Goal: Information Seeking & Learning: Learn about a topic

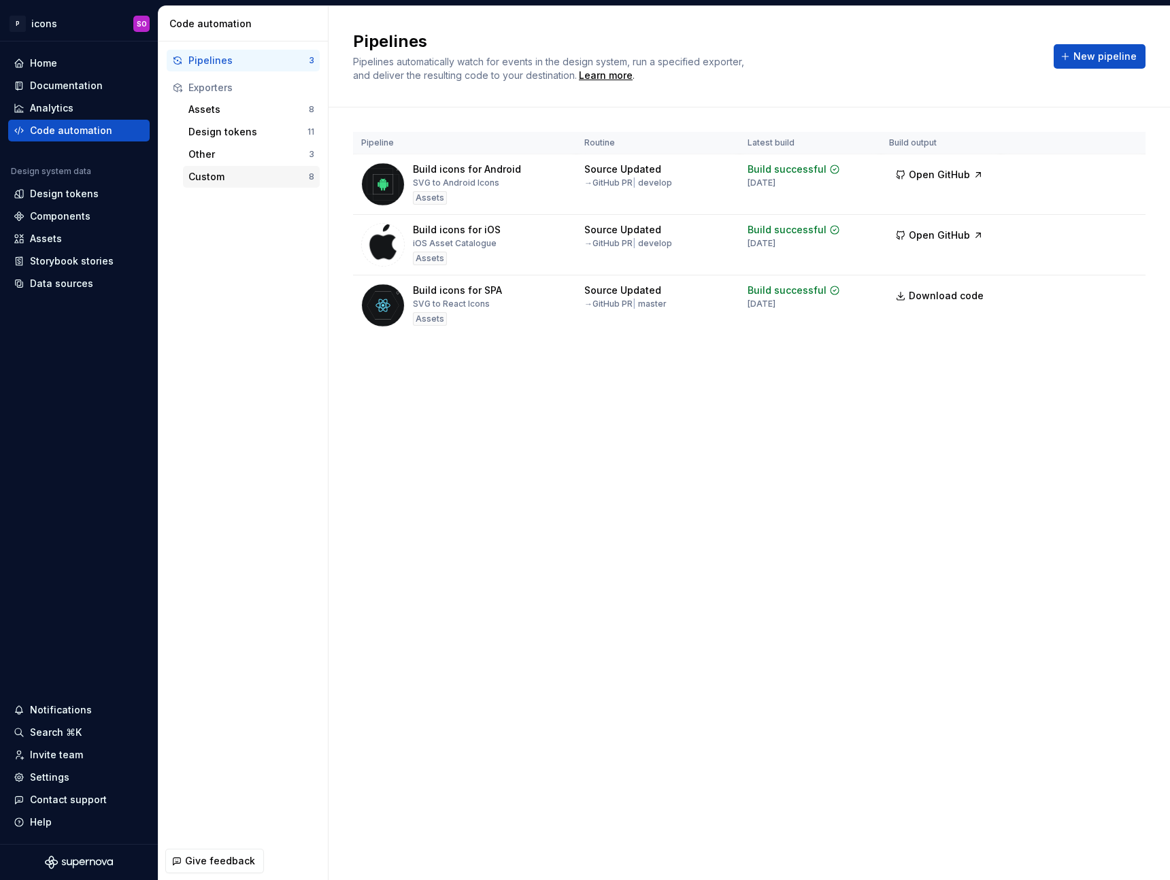
click at [234, 184] on div "Custom 8" at bounding box center [251, 177] width 137 height 22
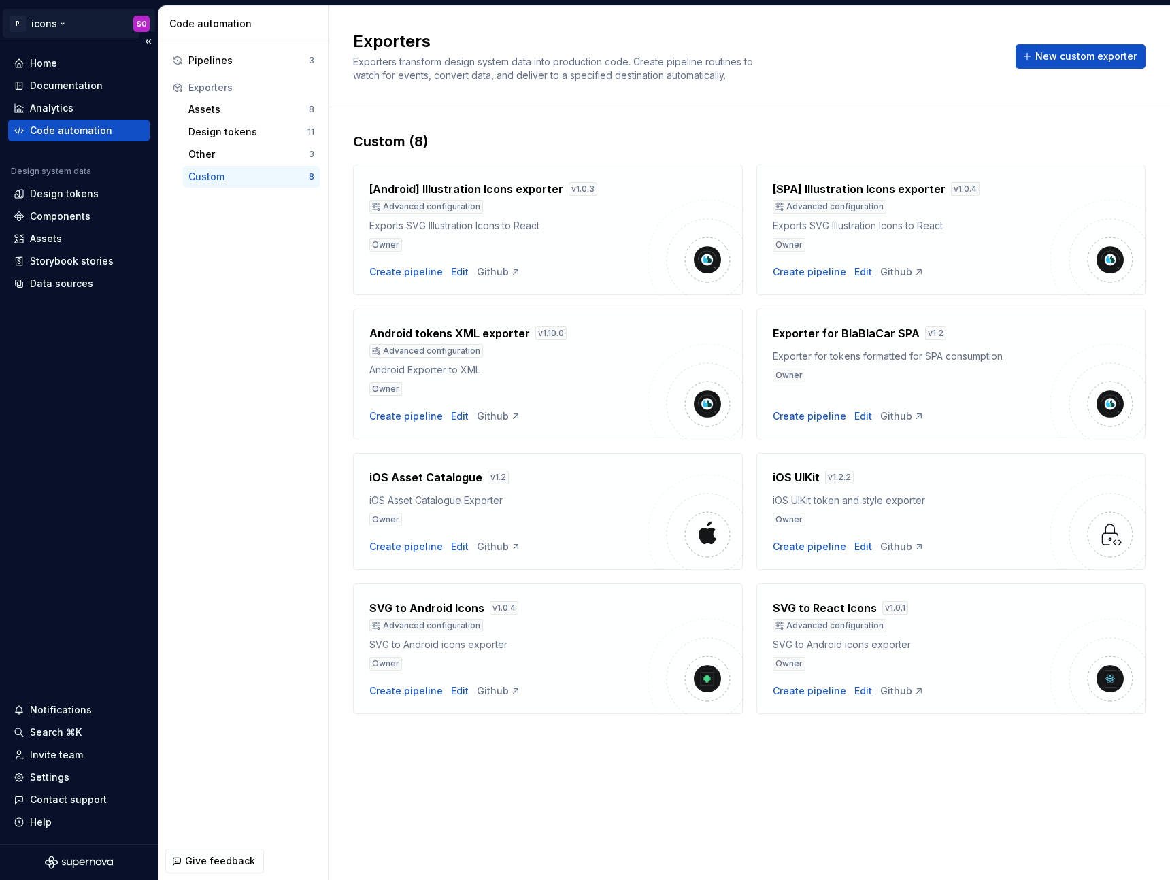
click at [78, 35] on html "P icons SO Home Documentation Analytics Code automation Design system data Desi…" at bounding box center [585, 440] width 1170 height 880
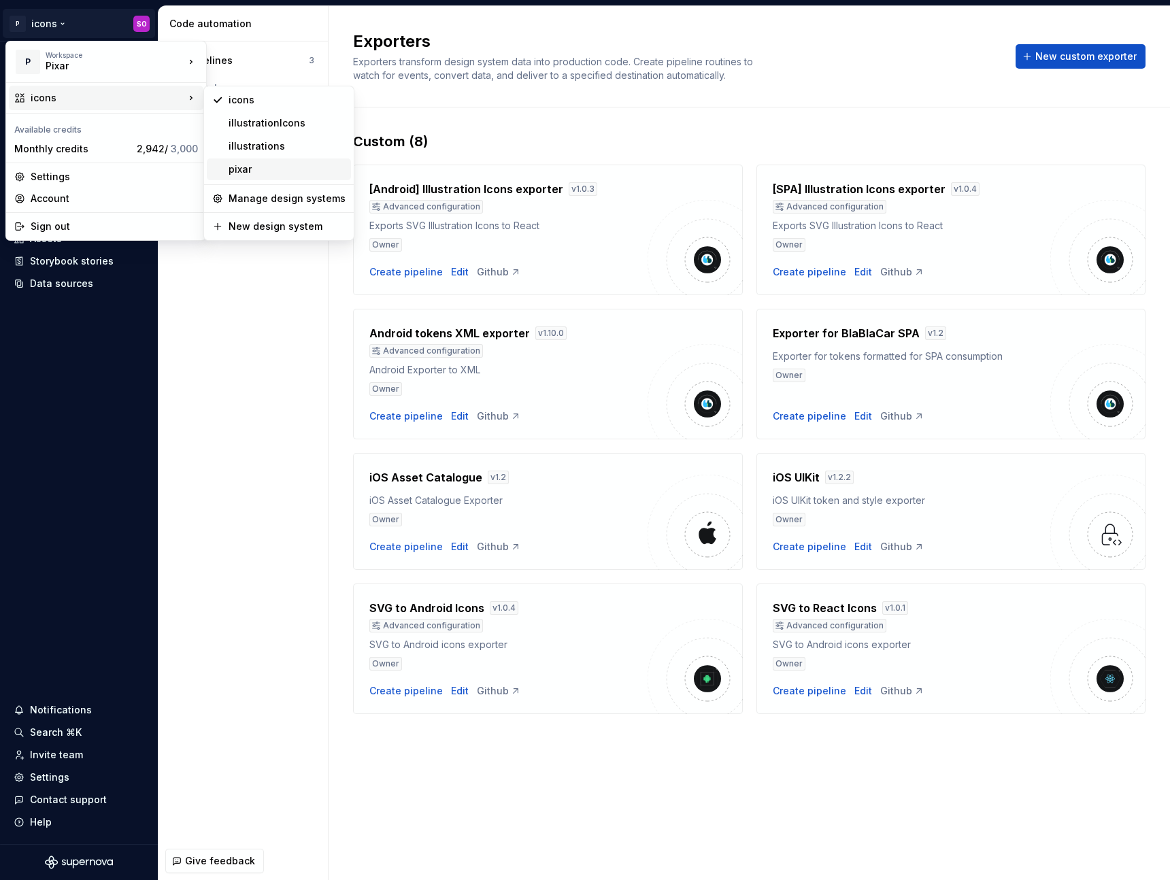
click at [261, 168] on div "pixar" at bounding box center [287, 170] width 117 height 14
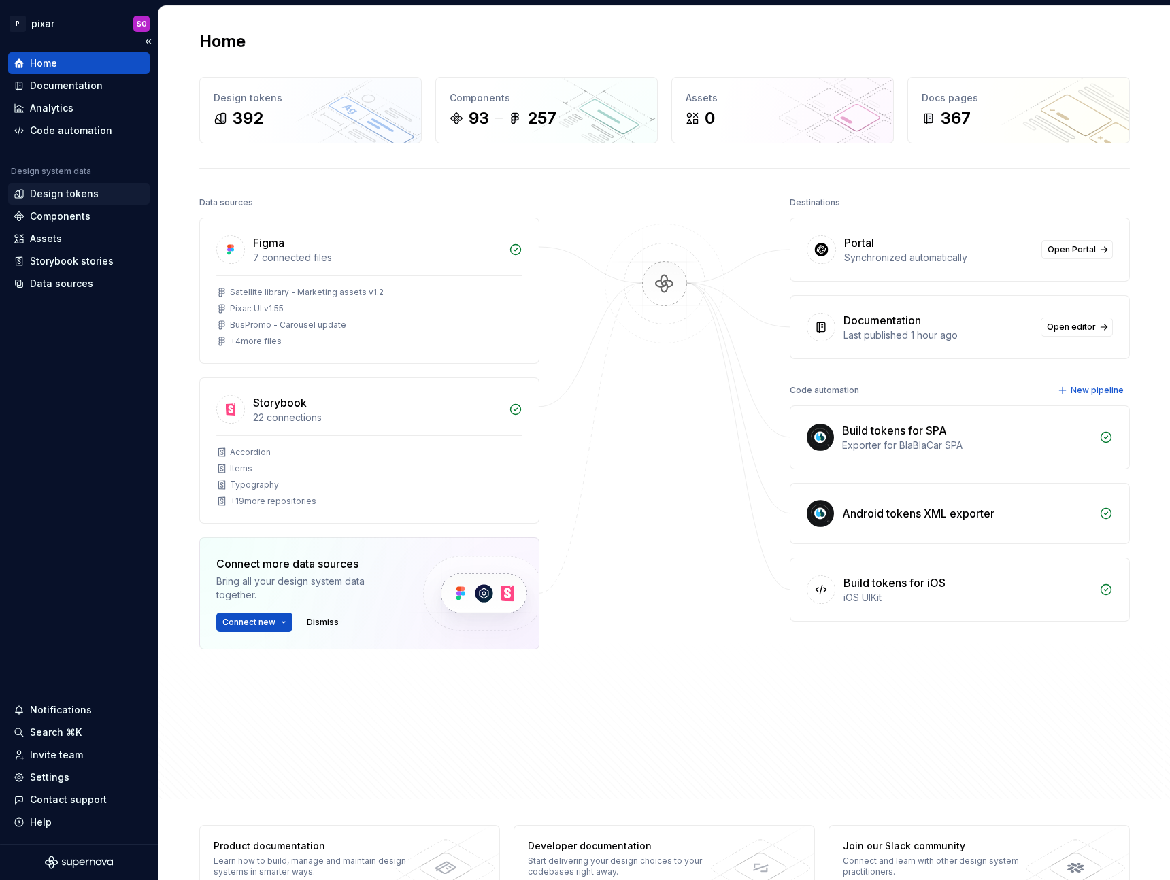
click at [66, 189] on div "Design tokens" at bounding box center [64, 194] width 69 height 14
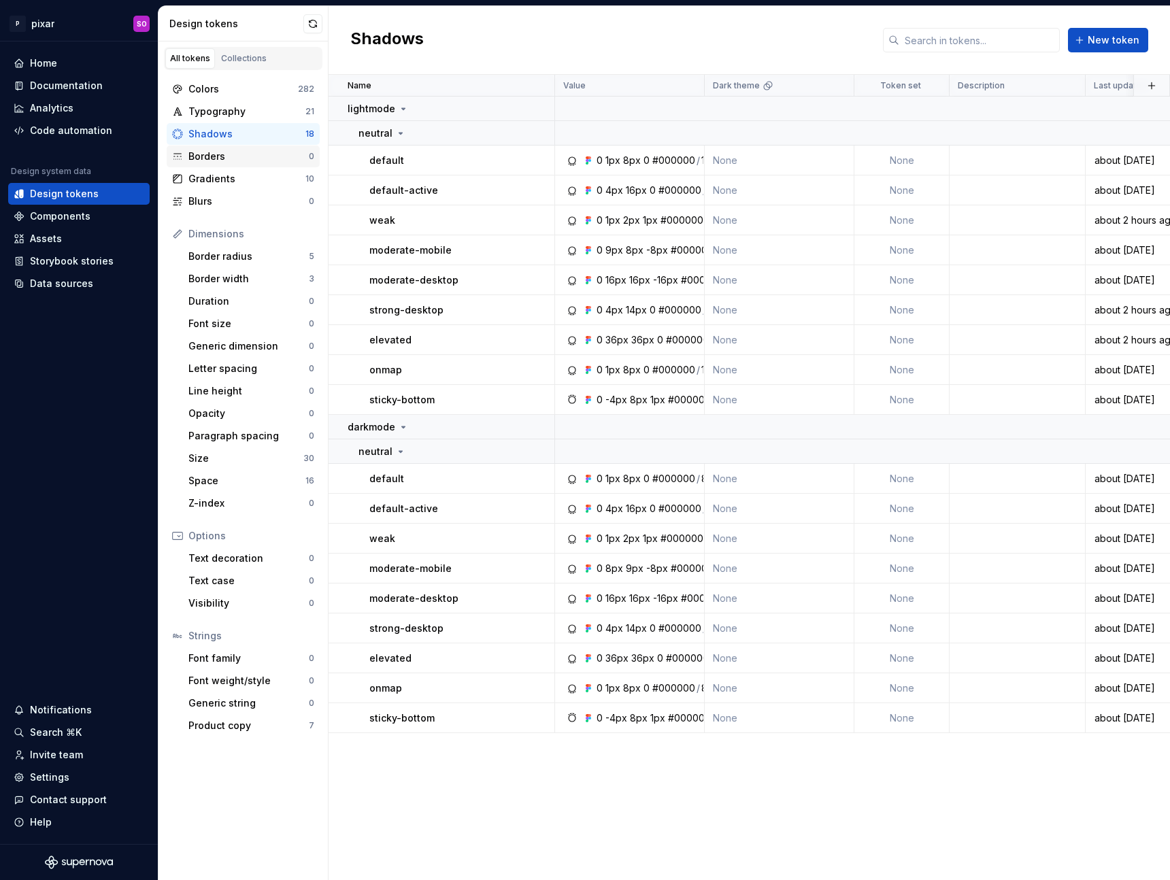
click at [234, 156] on div "Borders" at bounding box center [248, 157] width 120 height 14
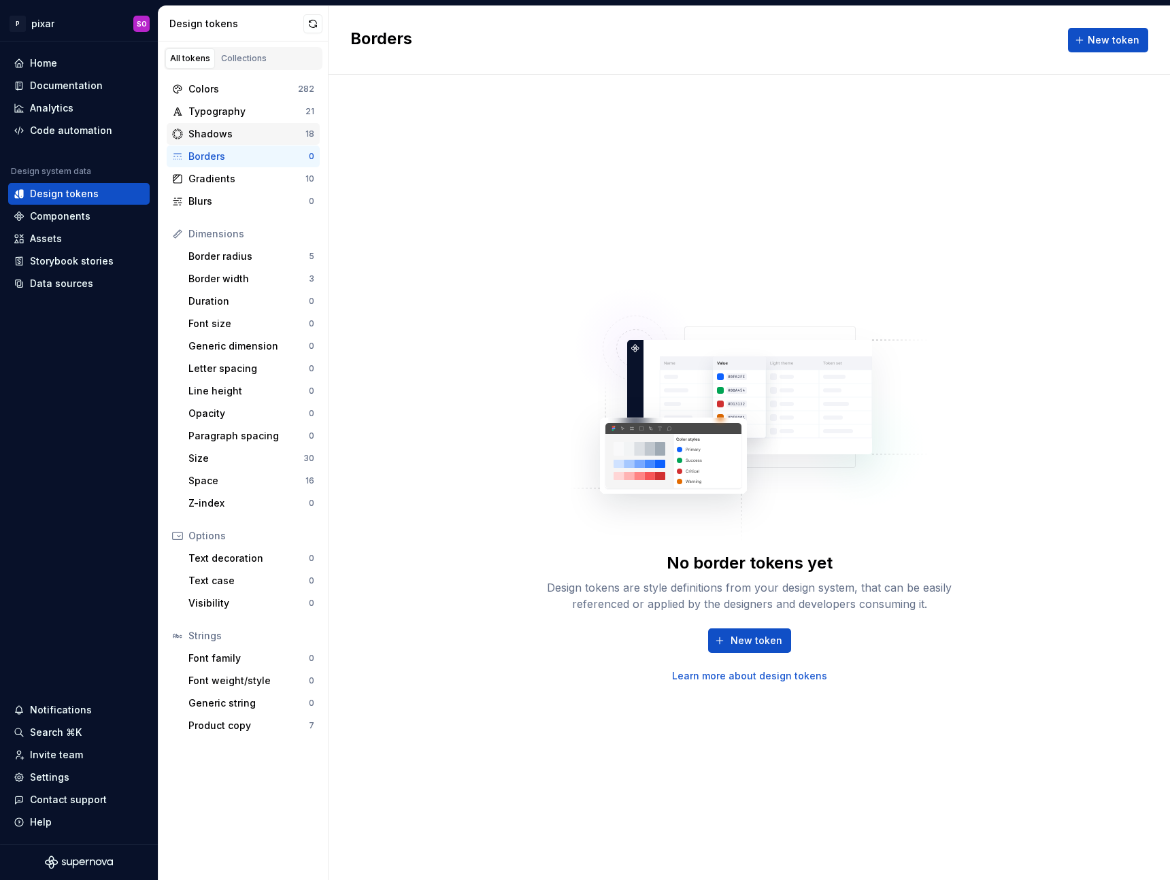
click at [238, 130] on div "Shadows" at bounding box center [246, 134] width 117 height 14
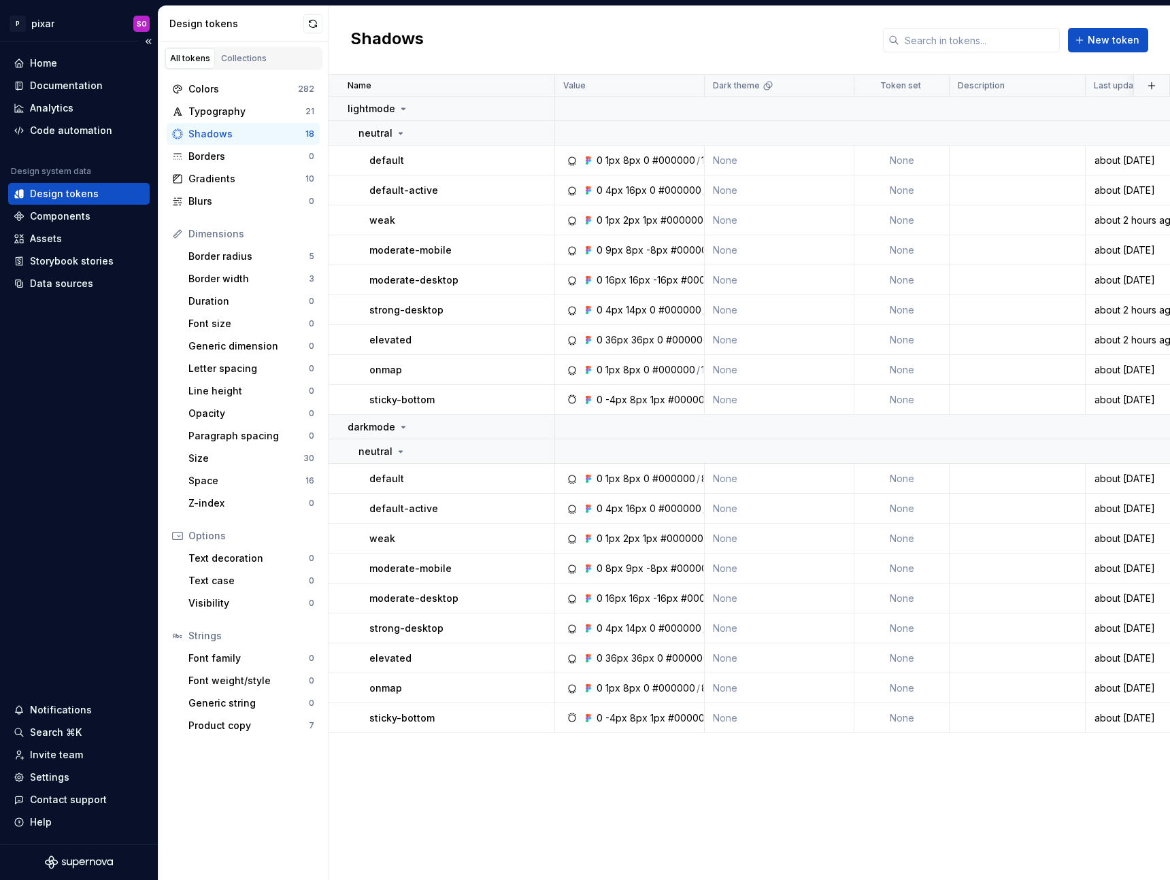
click at [52, 482] on div "Home Documentation Analytics Code automation Design system data Design tokens C…" at bounding box center [79, 442] width 158 height 803
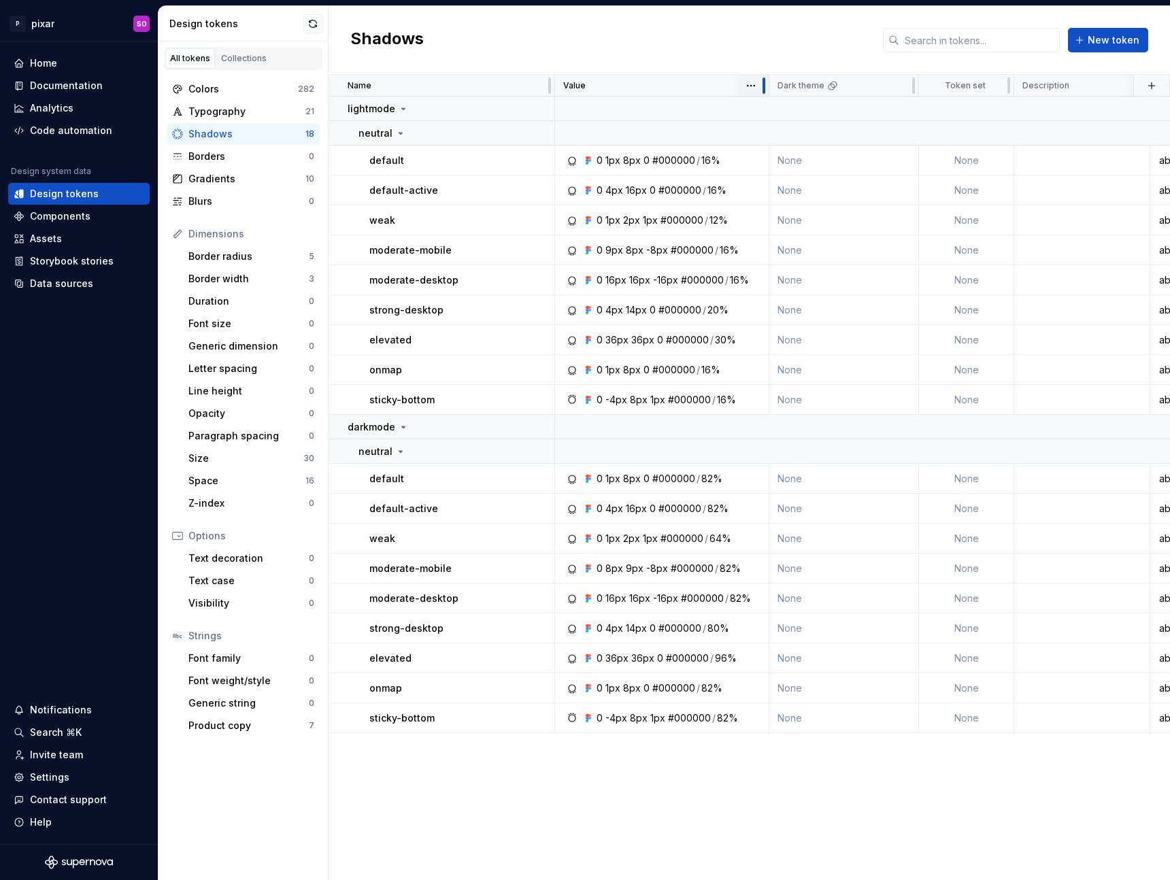
drag, startPoint x: 703, startPoint y: 88, endPoint x: 767, endPoint y: 96, distance: 65.1
click at [767, 96] on div at bounding box center [763, 86] width 11 height 22
drag, startPoint x: 743, startPoint y: 399, endPoint x: 593, endPoint y: 403, distance: 149.7
click at [593, 403] on div "0 -4px 8px 1px #000000 / 16%" at bounding box center [666, 400] width 204 height 14
click at [693, 344] on div "#000000" at bounding box center [687, 340] width 43 height 14
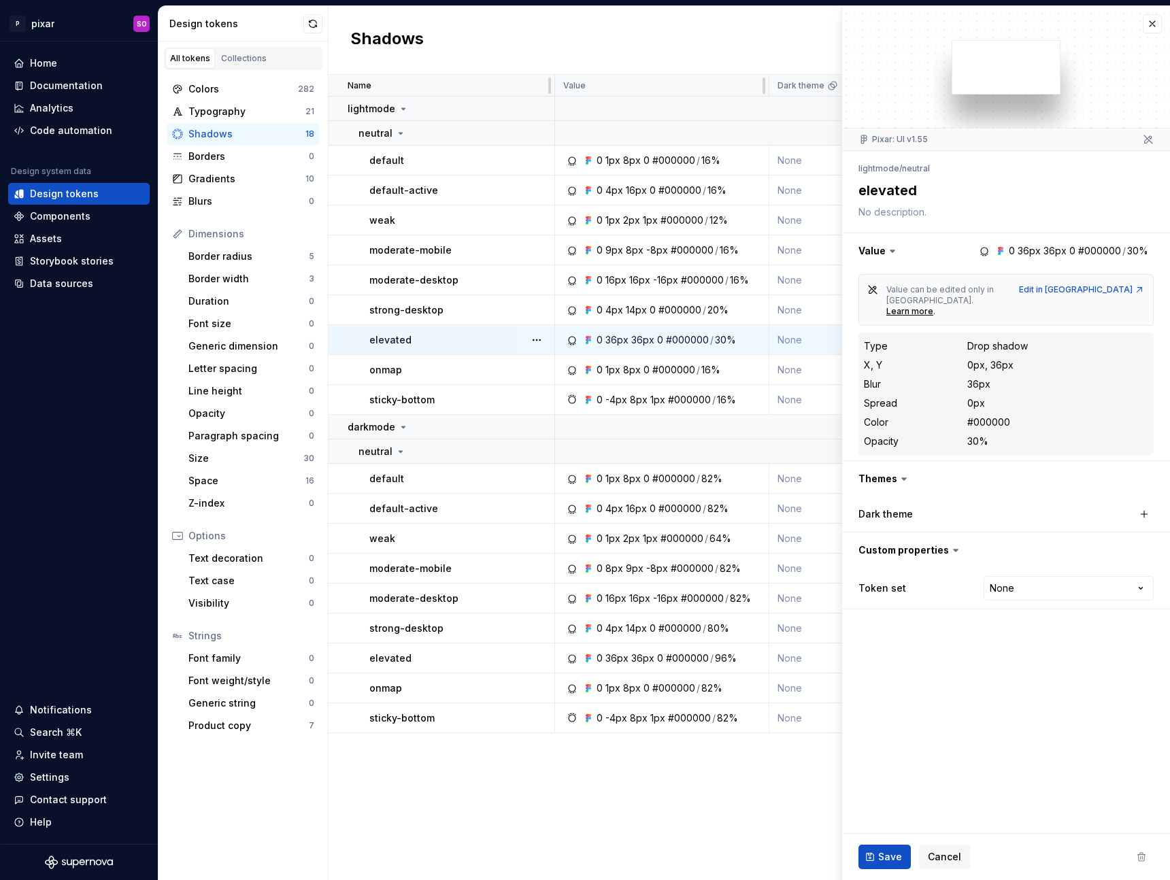
click at [729, 338] on div "30%" at bounding box center [725, 340] width 21 height 14
drag, startPoint x: 744, startPoint y: 340, endPoint x: 665, endPoint y: 339, distance: 78.2
click at [665, 339] on div "0 36px 36px 0 #000000 / 30%" at bounding box center [666, 340] width 204 height 14
drag, startPoint x: 995, startPoint y: 420, endPoint x: 858, endPoint y: 331, distance: 163.6
click at [858, 333] on div "Type Drop shadow X, Y 0px, 36px Blur 36px Spread 0px Color #000000 Opacity 30%" at bounding box center [1005, 394] width 295 height 122
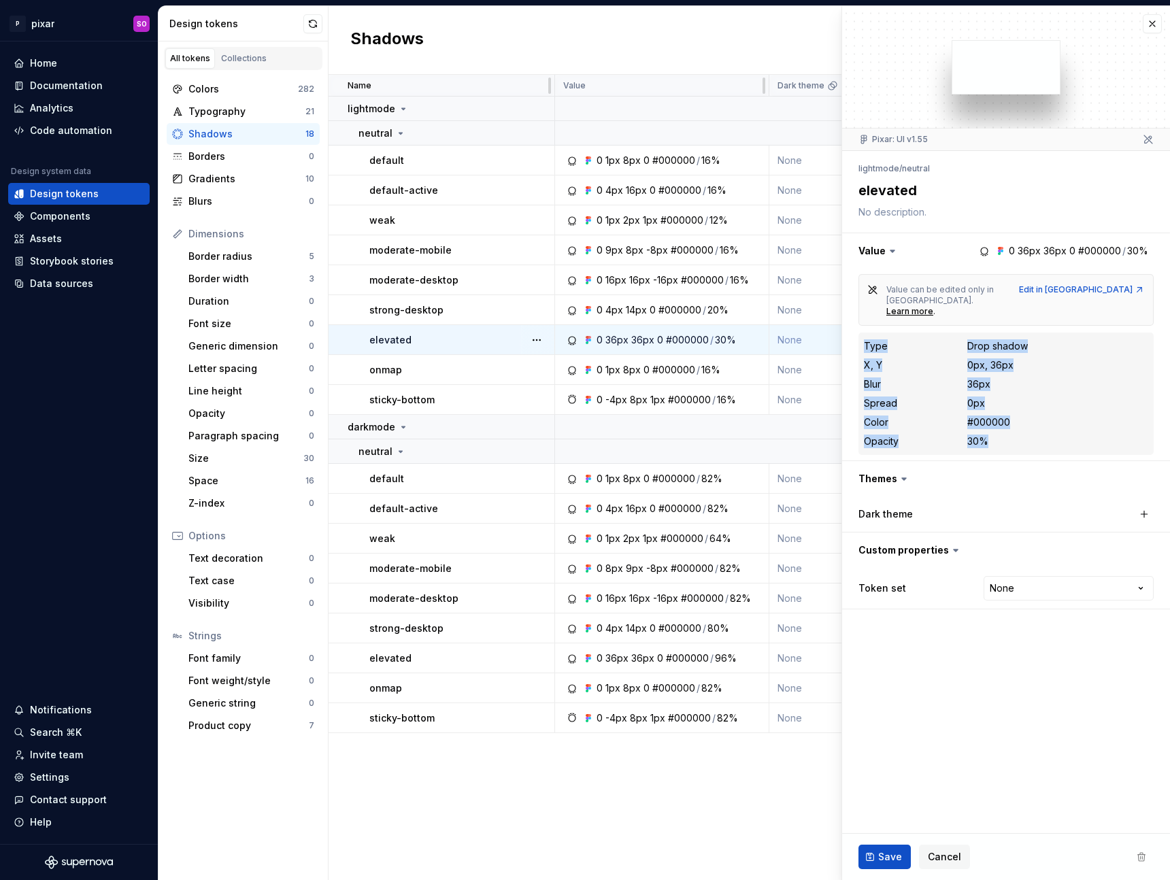
copy dl "Type Drop shadow X, Y 0px, 36px Blur 36px Spread 0px Color #000000 Opacity 30%"
click at [1065, 684] on fieldset "Pixar: UI v1.55 lightmode / neutral elevated Value 0 36px 36px 0 #000000 / 30% …" at bounding box center [1006, 443] width 328 height 874
type textarea "*"
